Goal: Navigation & Orientation: Find specific page/section

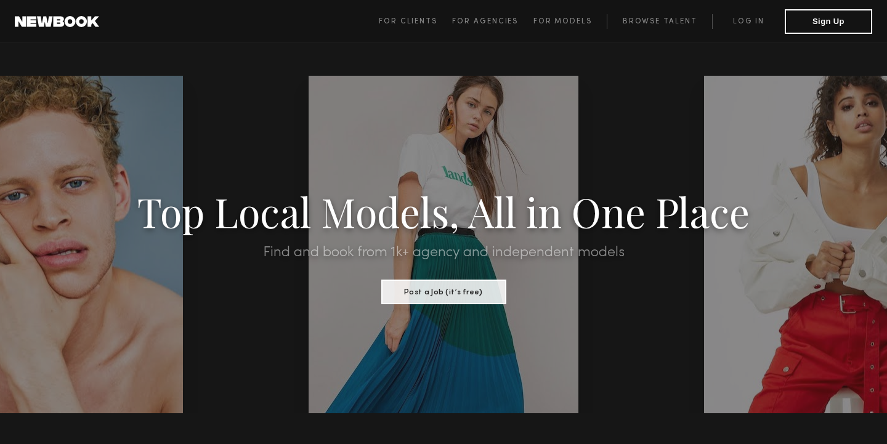
scroll to position [2325, 0]
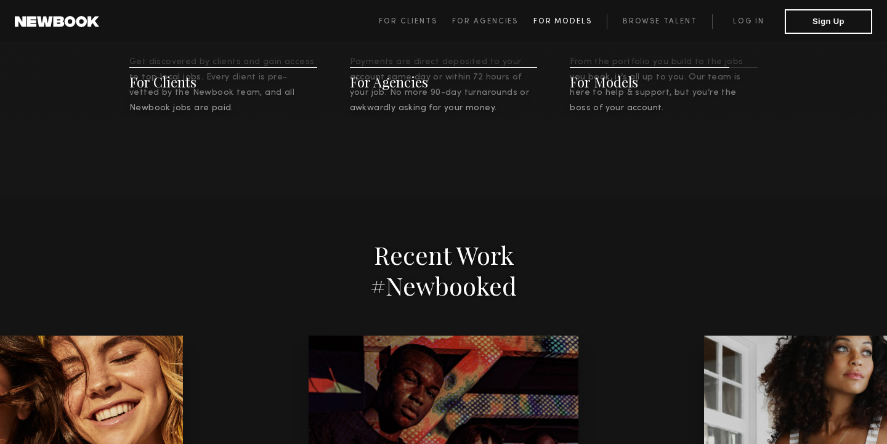
click at [537, 24] on span "For Models" at bounding box center [562, 21] width 58 height 7
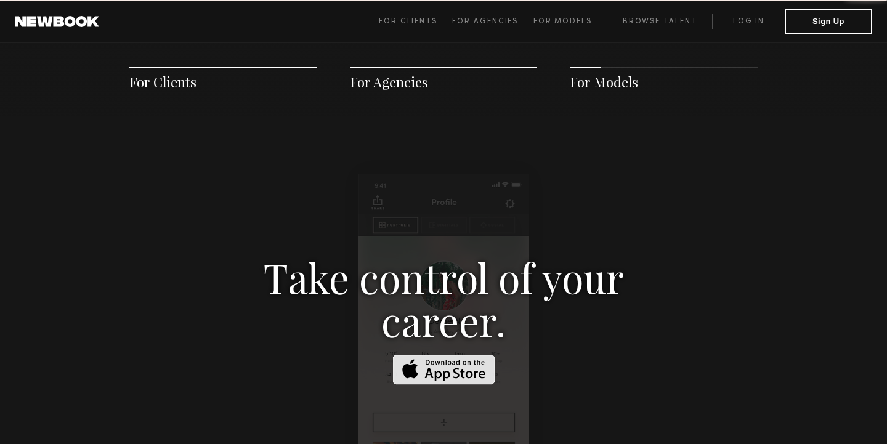
scroll to position [1771, 0]
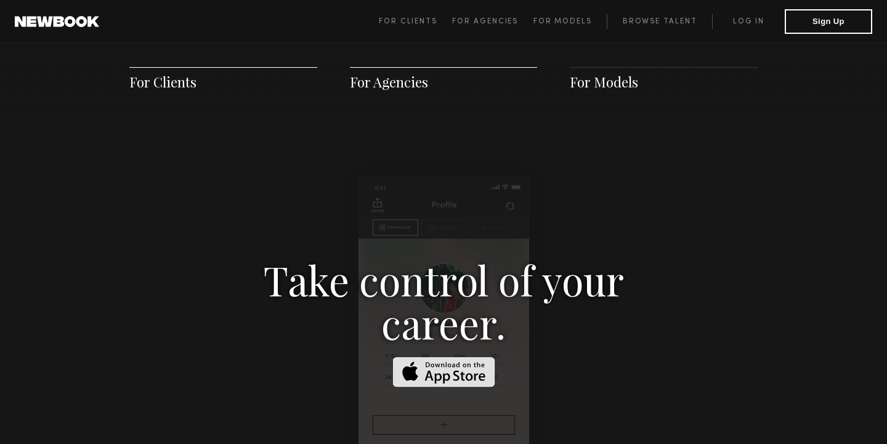
click at [637, 11] on span "For Clients For Agencies For Models Browse Talent Log in Sign Up" at bounding box center [625, 21] width 493 height 25
click at [639, 20] on link "Browse Talent" at bounding box center [658, 21] width 105 height 15
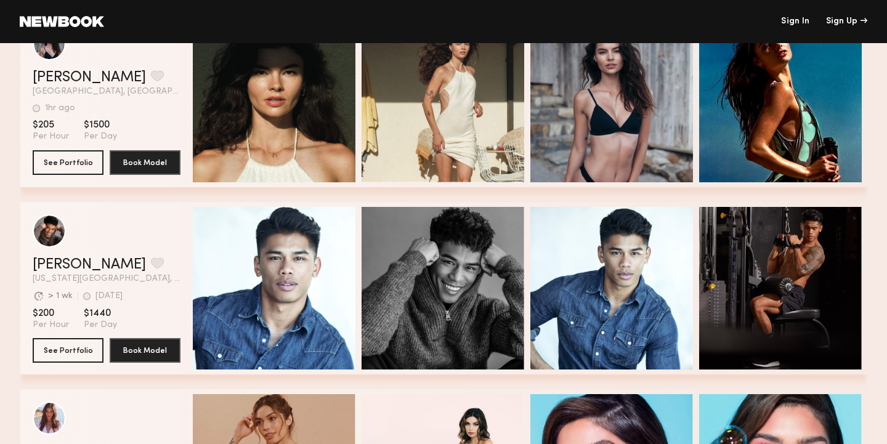
scroll to position [1187, 0]
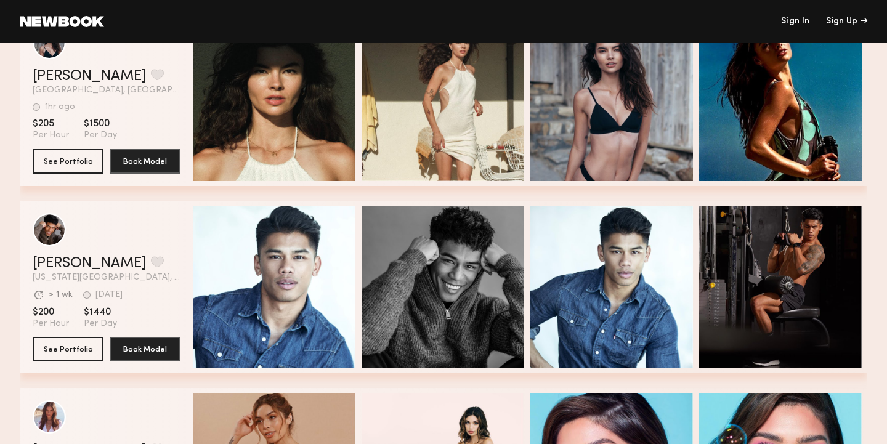
click at [805, 20] on link "Sign In" at bounding box center [795, 21] width 28 height 9
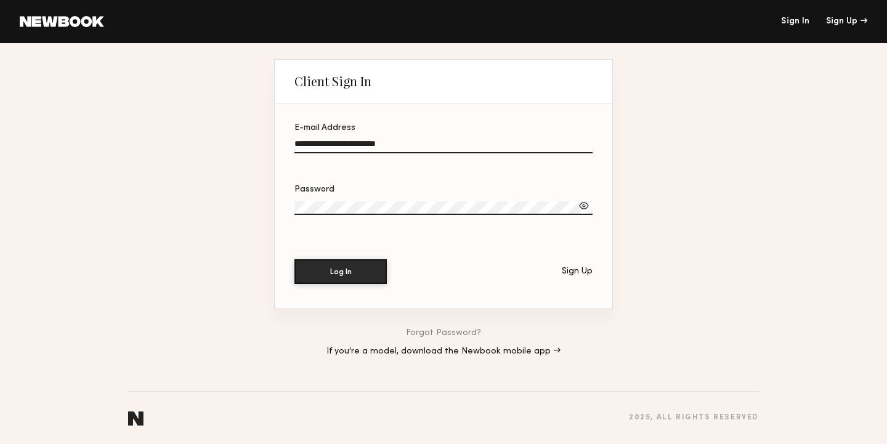
type input "**********"
click at [340, 271] on button "Log In" at bounding box center [340, 271] width 92 height 25
click at [582, 203] on div at bounding box center [584, 205] width 12 height 12
